Goal: Task Accomplishment & Management: Manage account settings

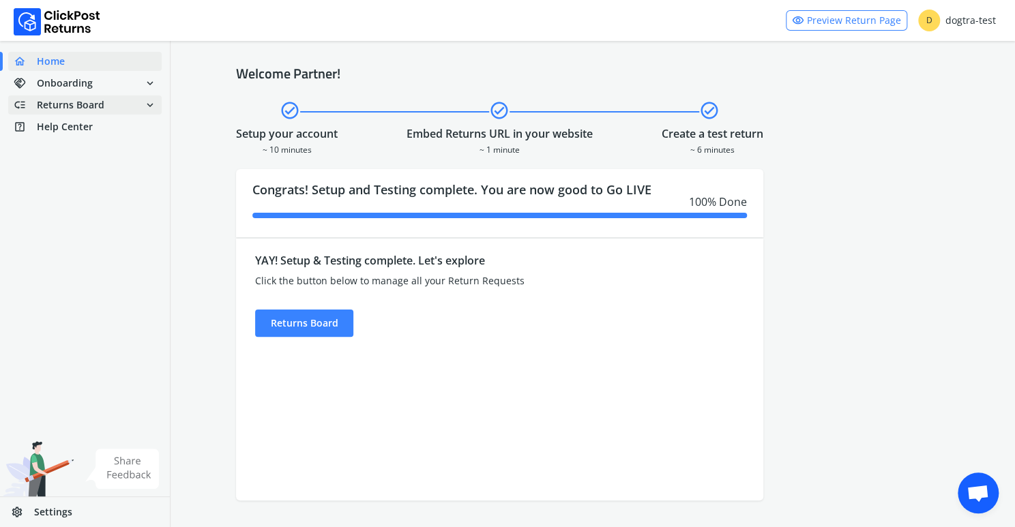
click at [72, 104] on span "Returns Board" at bounding box center [71, 105] width 68 height 14
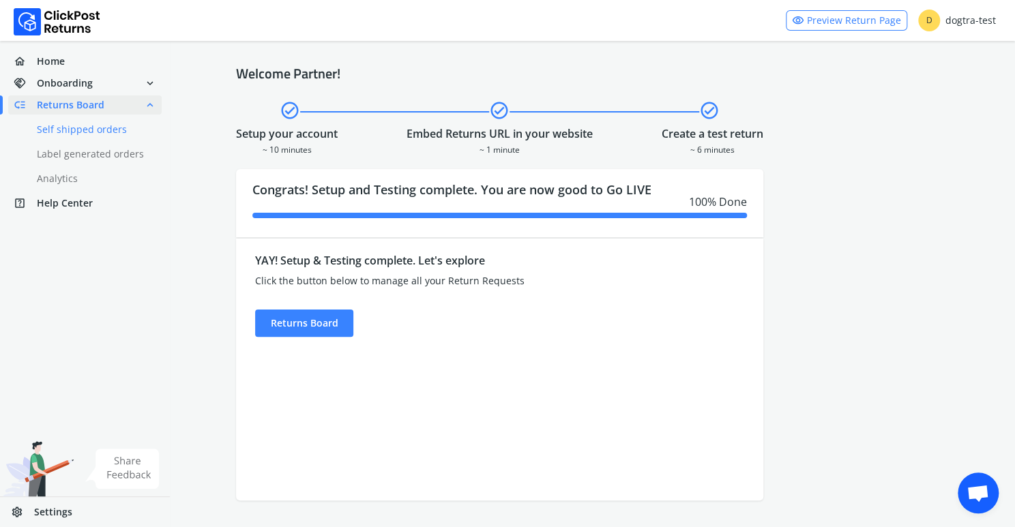
click at [70, 131] on link "done Self shipped orders" at bounding box center [93, 129] width 170 height 19
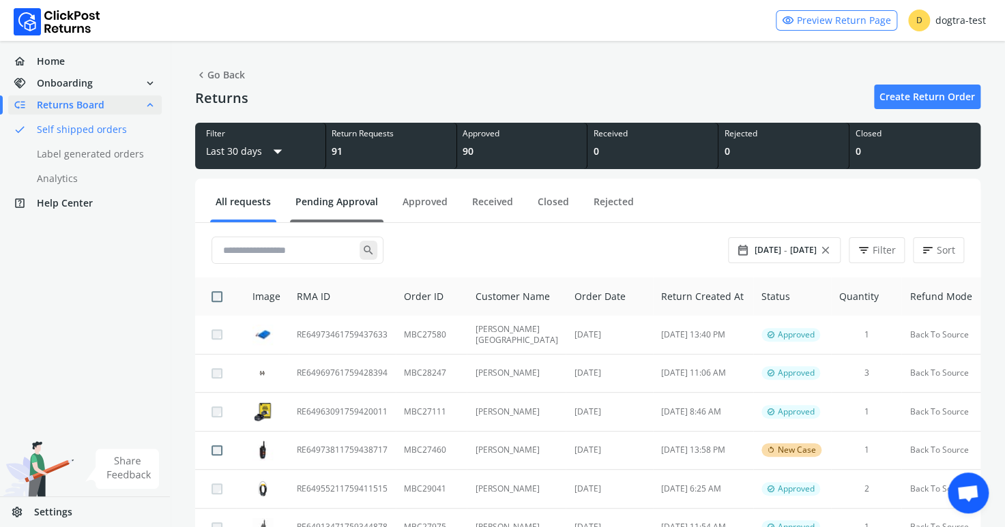
click at [331, 201] on link "Pending Approval" at bounding box center [336, 207] width 93 height 24
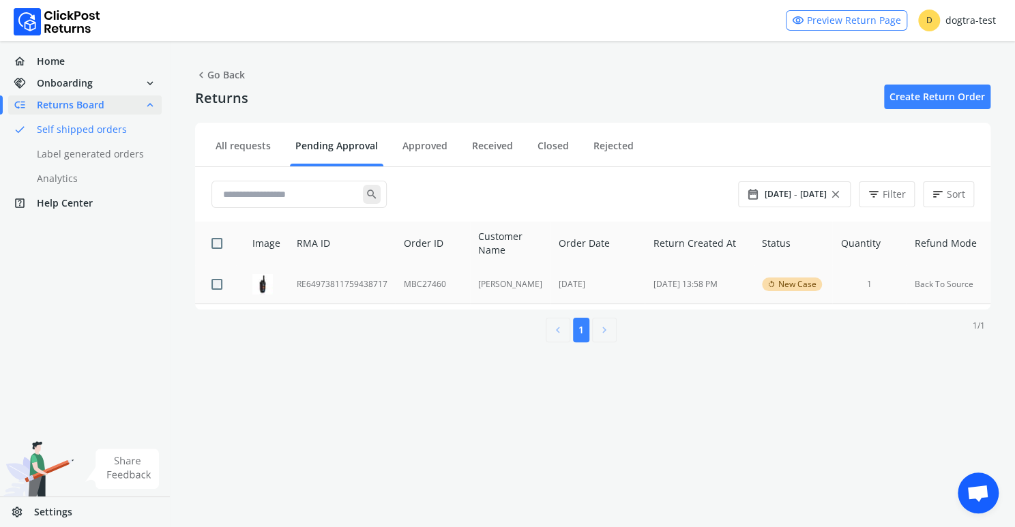
click at [351, 282] on td "RE64973811759438717" at bounding box center [342, 284] width 107 height 38
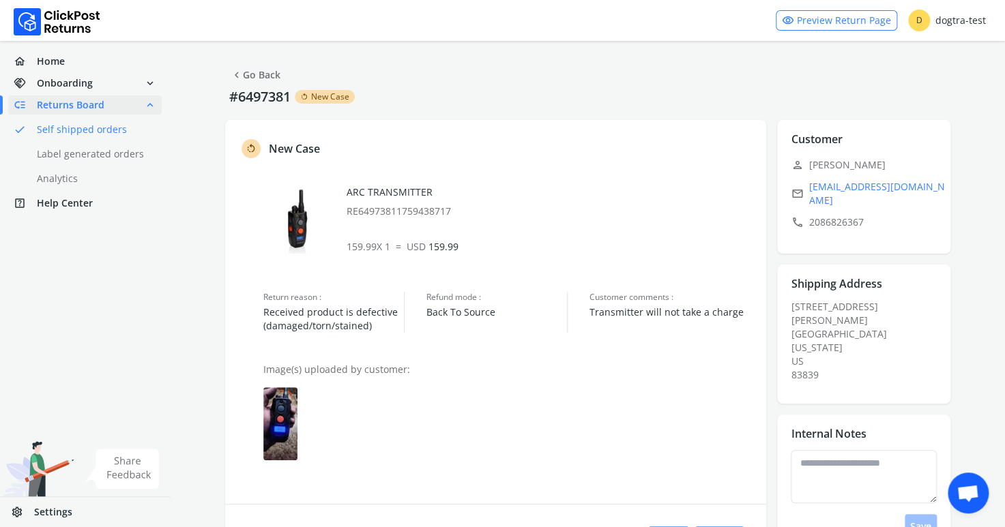
drag, startPoint x: 919, startPoint y: 162, endPoint x: 889, endPoint y: 167, distance: 31.1
click at [889, 167] on p "person [PERSON_NAME]" at bounding box center [868, 165] width 154 height 19
copy p "[PERSON_NAME]"
click at [48, 266] on div "home Home handshake Onboarding expand_more low_priority Returns Board expand_le…" at bounding box center [85, 284] width 171 height 486
click at [278, 427] on img at bounding box center [280, 423] width 34 height 73
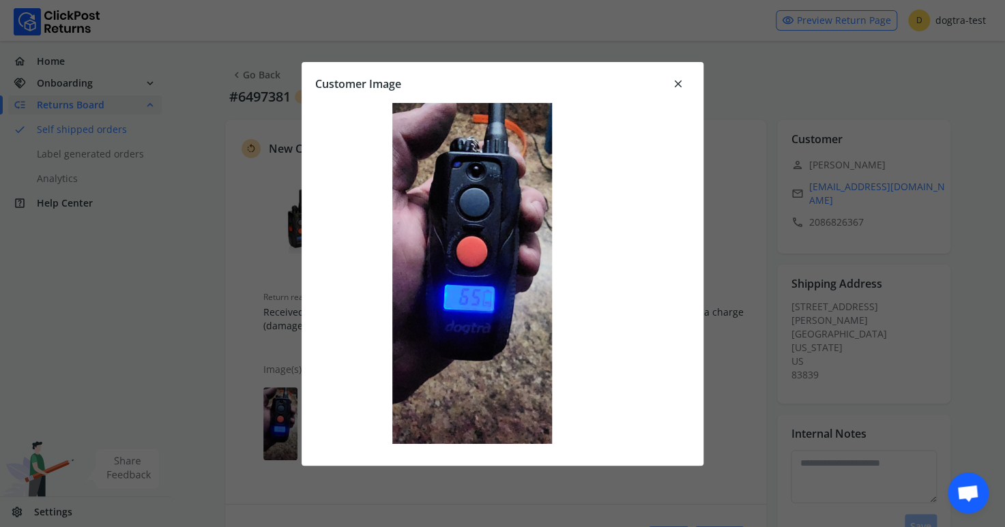
click at [685, 81] on button "close" at bounding box center [678, 84] width 34 height 16
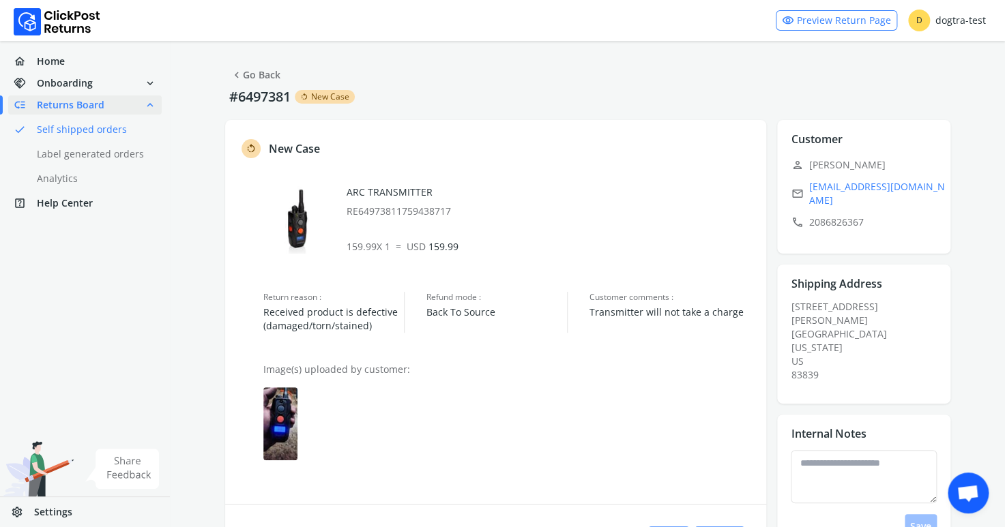
click at [284, 431] on img at bounding box center [280, 423] width 34 height 73
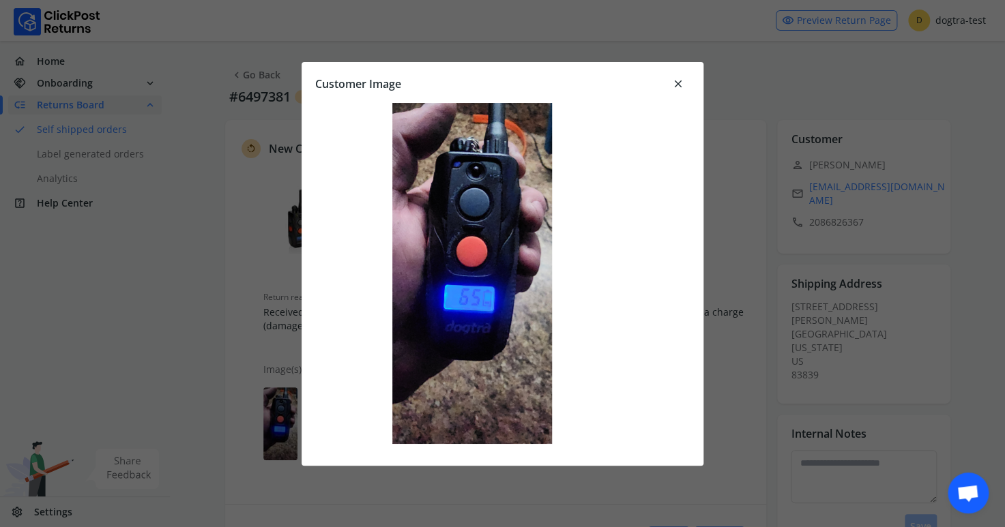
click at [284, 431] on div at bounding box center [502, 263] width 1005 height 527
click at [678, 82] on span "close" at bounding box center [678, 83] width 12 height 19
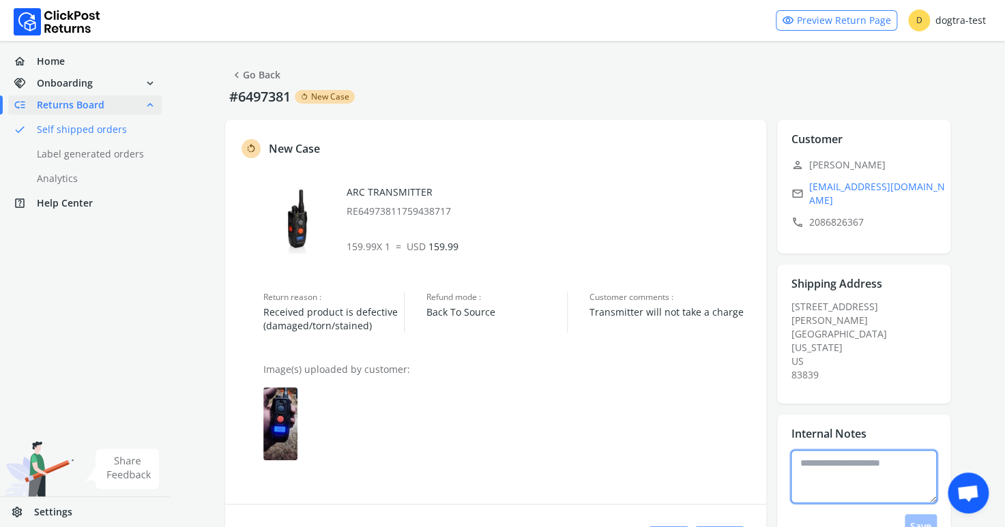
click at [801, 455] on textarea at bounding box center [864, 476] width 146 height 53
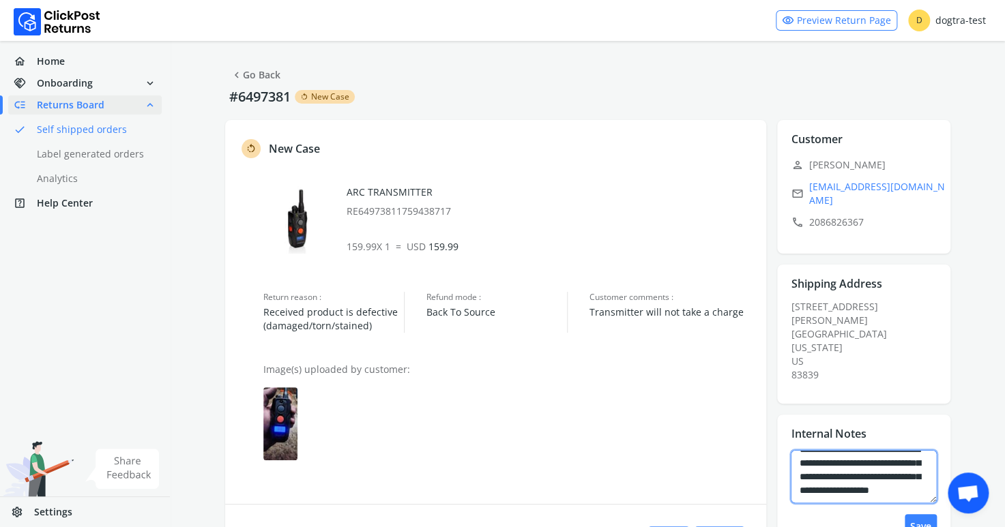
scroll to position [35, 0]
type textarea "**********"
click at [923, 514] on button "Save" at bounding box center [920, 526] width 32 height 25
